Goal: Task Accomplishment & Management: Use online tool/utility

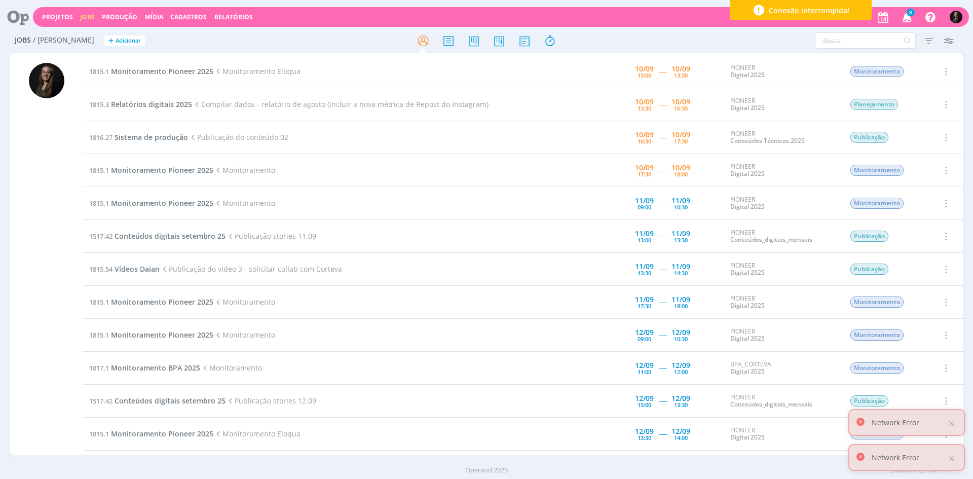
click at [178, 77] on td "1815.1 Monitoramento Pioneer 2025 Monitoramento Eloqua" at bounding box center [311, 71] width 456 height 33
click at [178, 73] on span "Monitoramento Pioneer 2025" at bounding box center [162, 71] width 102 height 10
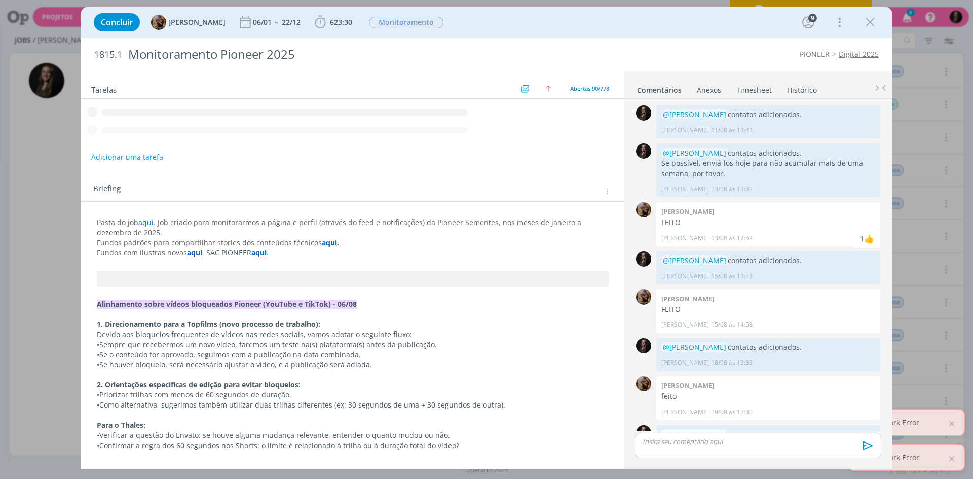
scroll to position [571, 0]
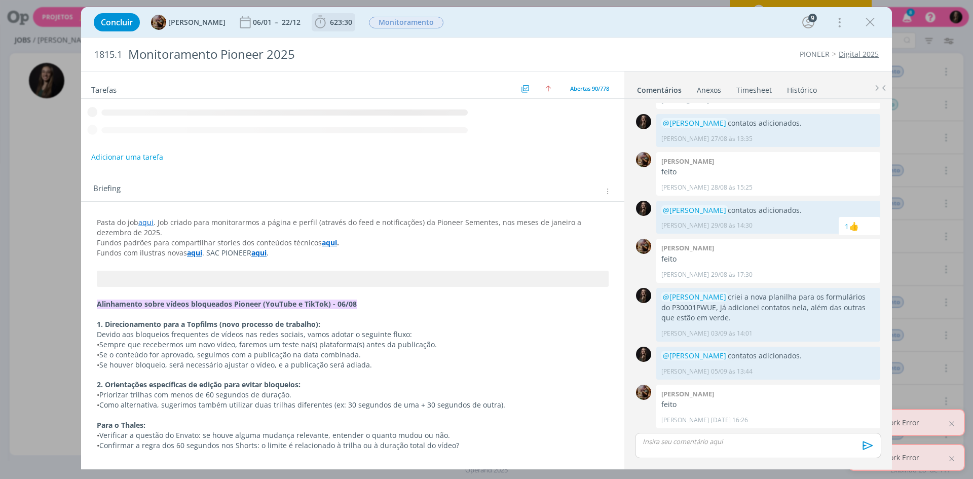
click at [328, 23] on icon "dialog" at bounding box center [320, 22] width 15 height 15
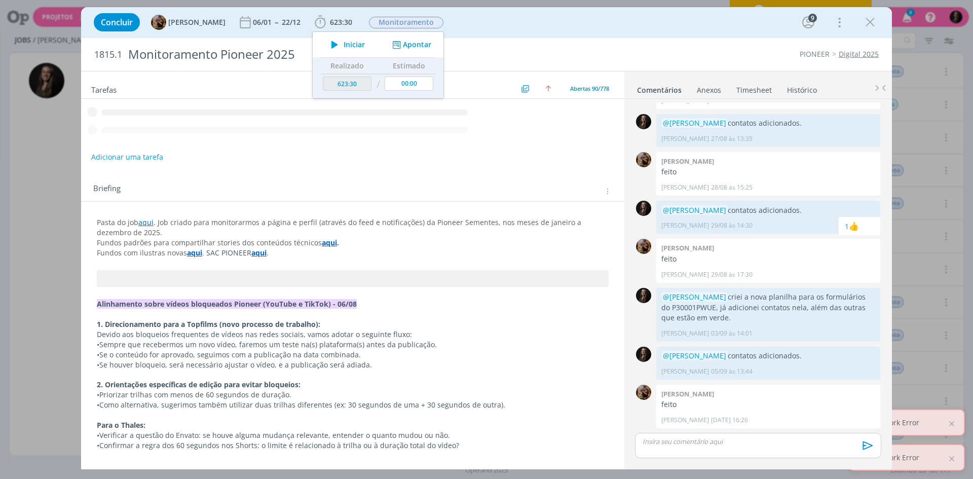
drag, startPoint x: 339, startPoint y: 42, endPoint x: 220, endPoint y: 4, distance: 124.9
click at [337, 42] on icon "dialog" at bounding box center [335, 44] width 18 height 13
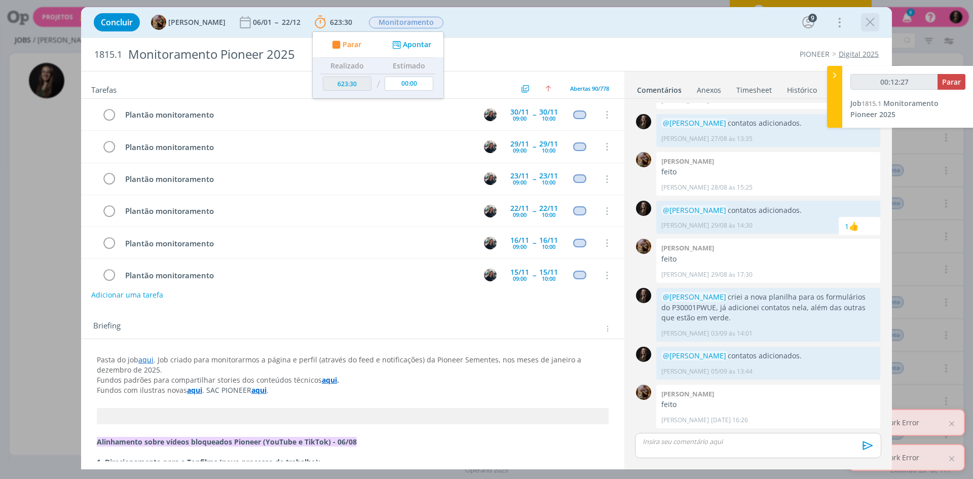
scroll to position [2706, 0]
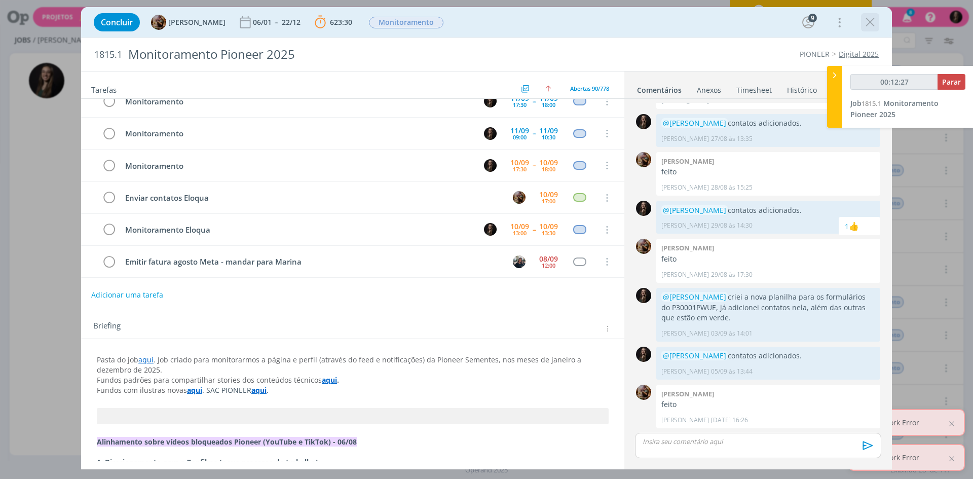
click at [870, 21] on icon "dialog" at bounding box center [869, 22] width 15 height 15
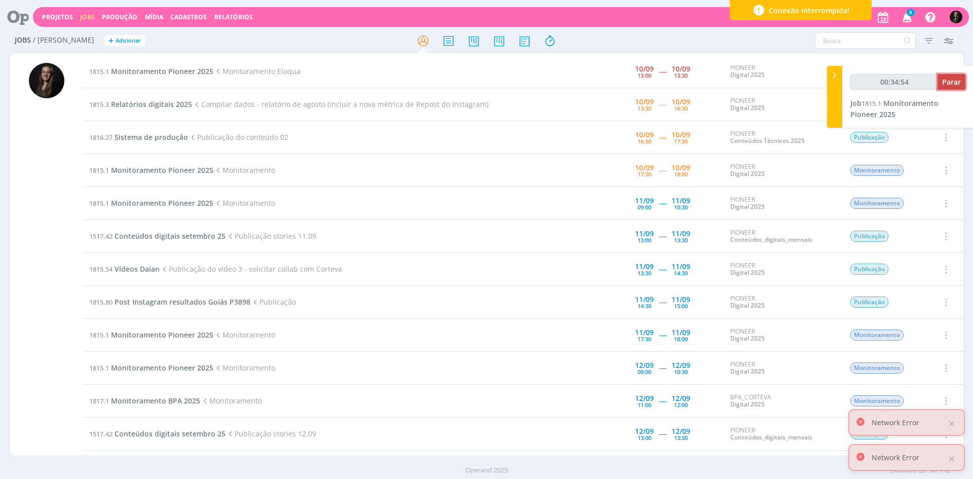
click at [954, 86] on span "Parar" at bounding box center [951, 82] width 19 height 10
click at [169, 69] on span "Monitoramento Pioneer 2025" at bounding box center [162, 71] width 102 height 10
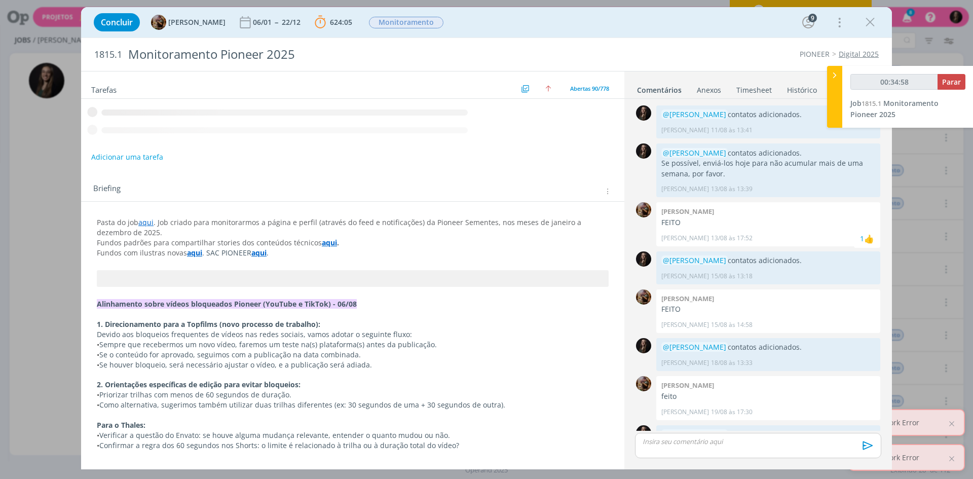
scroll to position [571, 0]
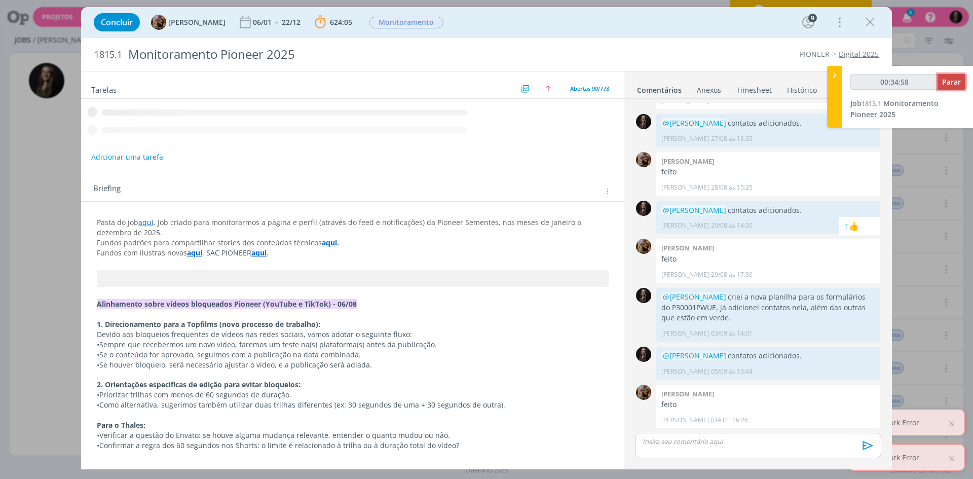
click at [949, 85] on span "Parar" at bounding box center [951, 82] width 19 height 10
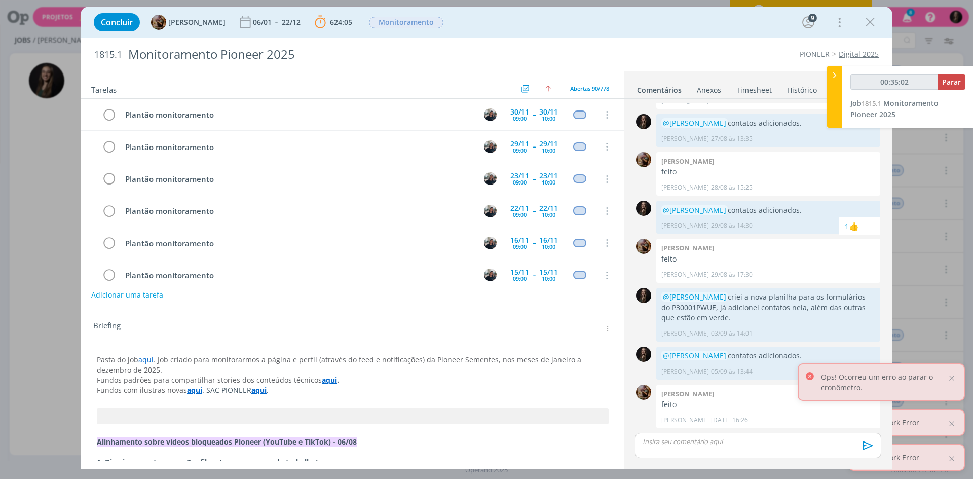
scroll to position [2706, 0]
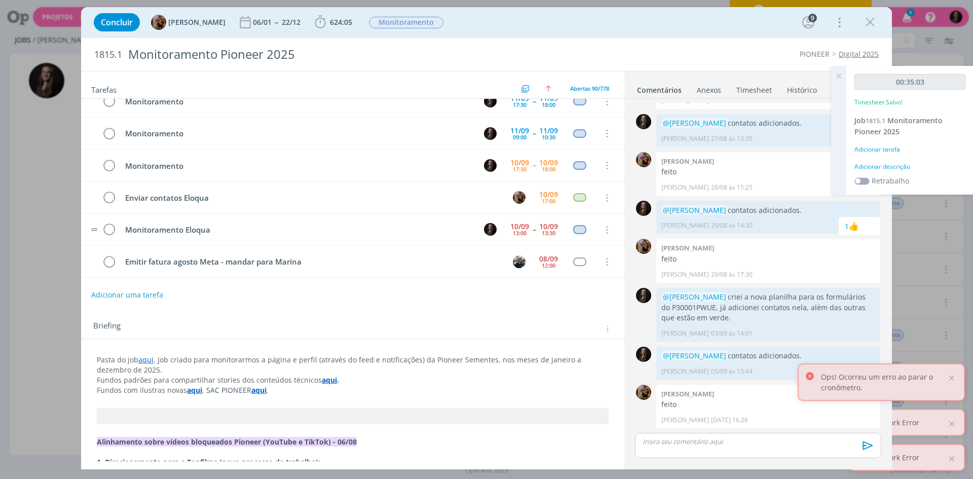
type input "00:35:00"
click at [109, 226] on icon "dialog" at bounding box center [109, 229] width 14 height 15
click at [107, 229] on td "dialog" at bounding box center [108, 229] width 15 height 16
click at [883, 168] on div "Adicionar descrição" at bounding box center [909, 166] width 111 height 9
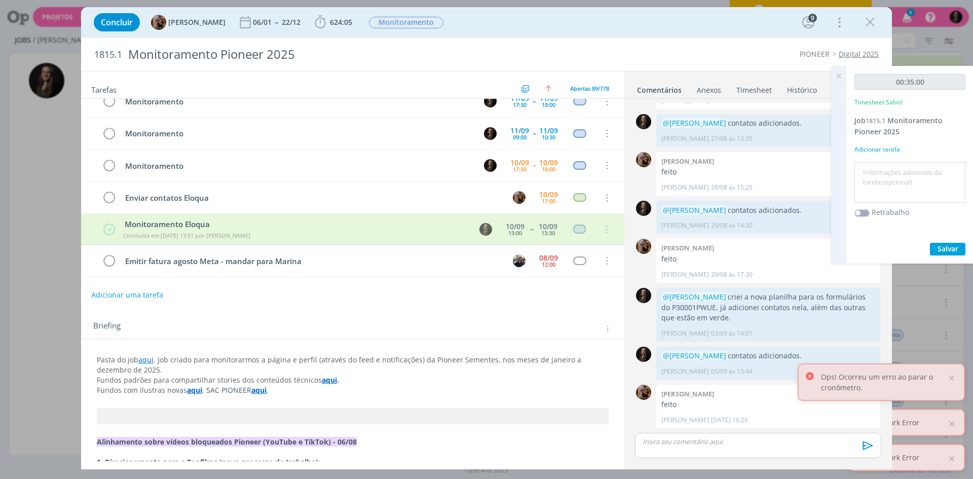
click at [882, 169] on textarea at bounding box center [910, 183] width 106 height 36
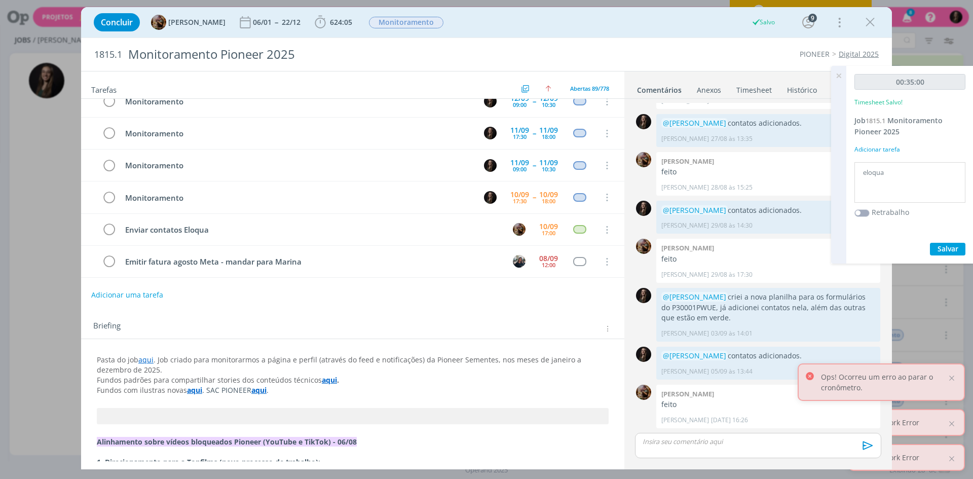
type textarea "eloqua"
click at [929, 243] on button "Salvar" at bounding box center [946, 249] width 35 height 13
click at [837, 77] on icon at bounding box center [838, 76] width 18 height 20
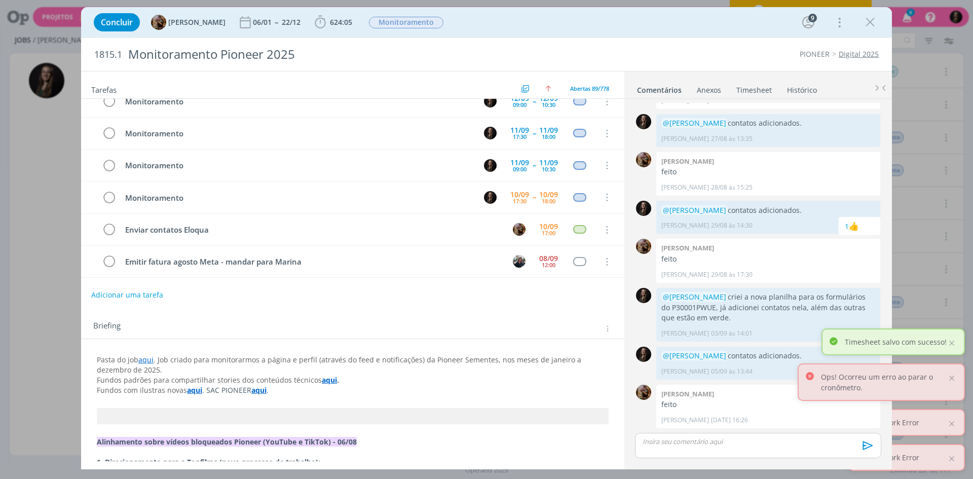
drag, startPoint x: 877, startPoint y: 19, endPoint x: 867, endPoint y: 23, distance: 10.7
click at [877, 19] on icon "dialog" at bounding box center [869, 22] width 15 height 15
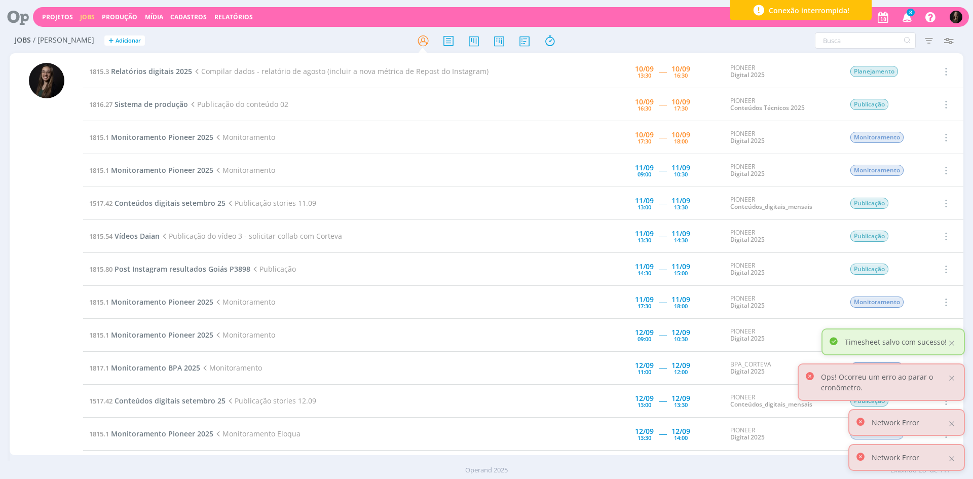
click at [867, 23] on div "Projetos Jobs Produção [GEOGRAPHIC_DATA] Cadastros Relatórios 8 Notificações Ce…" at bounding box center [486, 239] width 973 height 479
click at [165, 67] on span "Relatórios digitais 2025" at bounding box center [151, 71] width 81 height 10
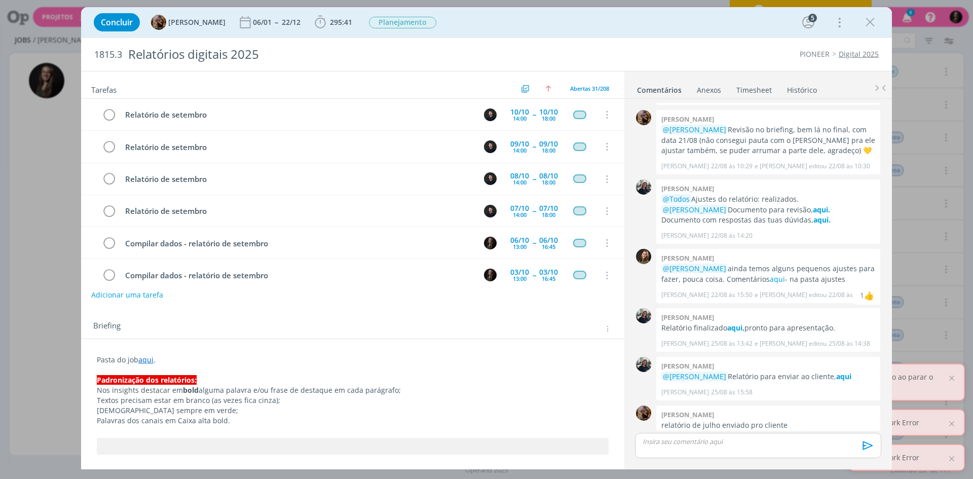
scroll to position [815, 0]
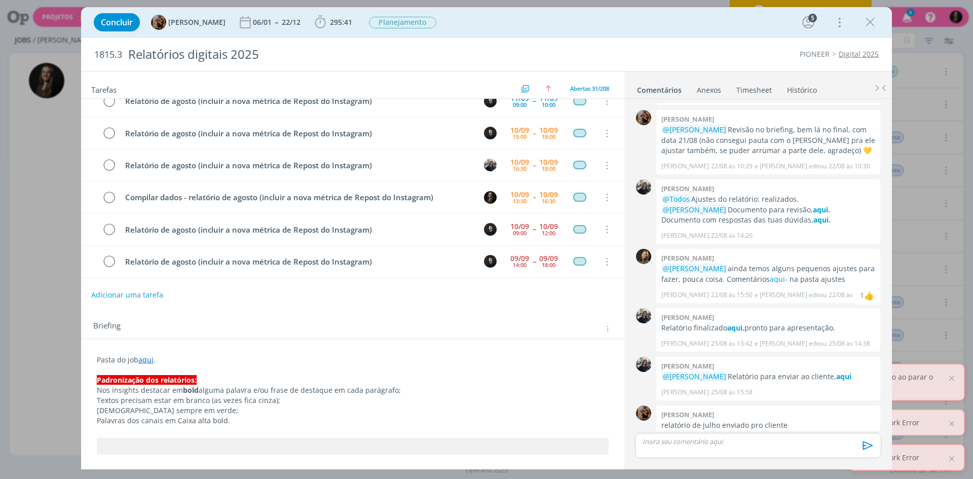
click at [321, 12] on div "Concluir [PERSON_NAME] 06/01 -- 22/12 295:41 Iniciar Apontar Data * [DATE] Hora…" at bounding box center [486, 22] width 795 height 24
click at [324, 14] on span "295:41 Iniciar Apontar Data * [DATE] Horas * 00:00 Tarefa Selecione a tarefa De…" at bounding box center [334, 22] width 44 height 18
click at [339, 24] on span "295:41" at bounding box center [341, 22] width 22 height 10
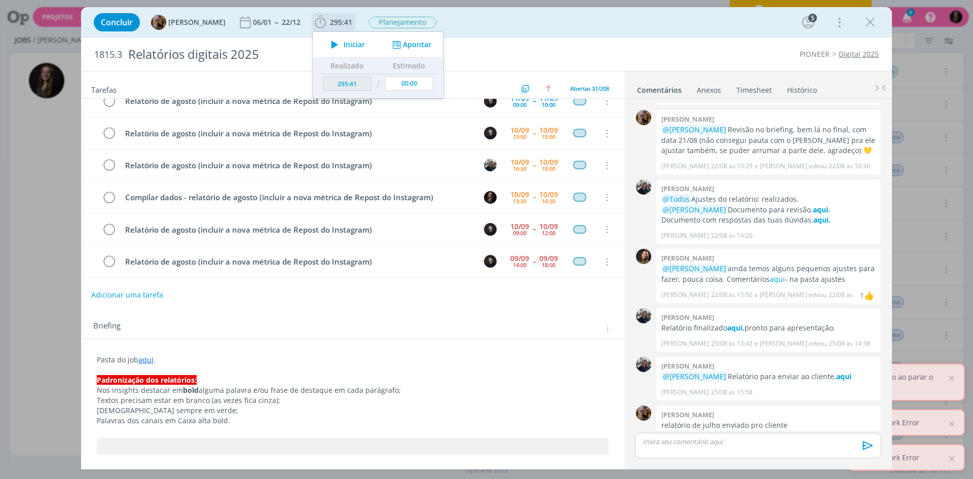
click at [343, 45] on icon "dialog" at bounding box center [335, 44] width 18 height 13
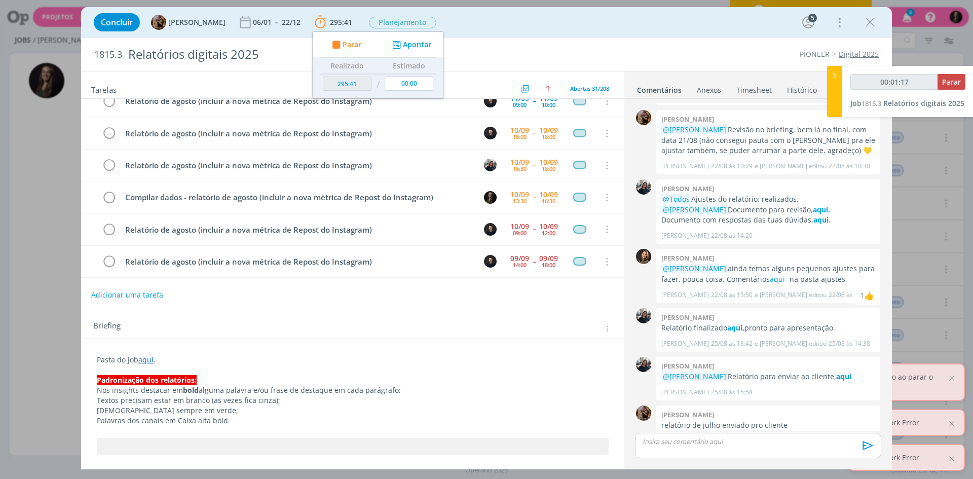
type input "00:01:18"
type input "296:51"
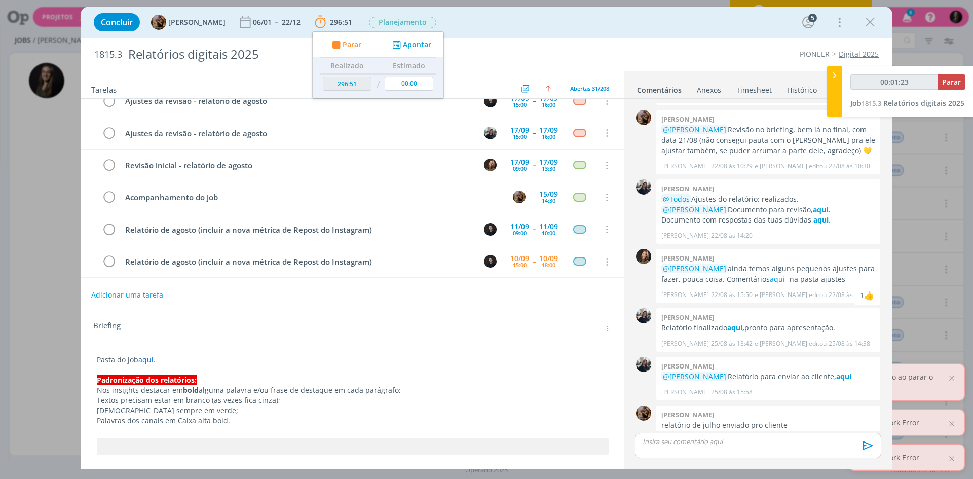
scroll to position [462, 0]
type input "00:43:42"
